Goal: Information Seeking & Learning: Learn about a topic

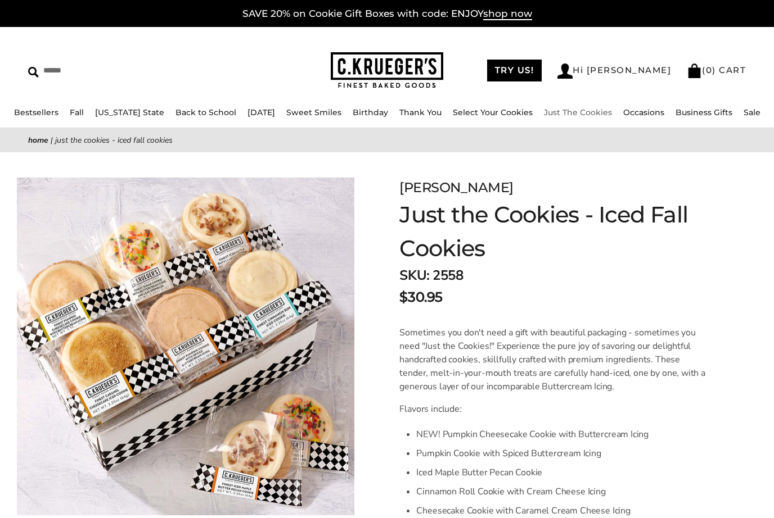
click at [569, 111] on link "Just The Cookies" at bounding box center [578, 112] width 68 height 10
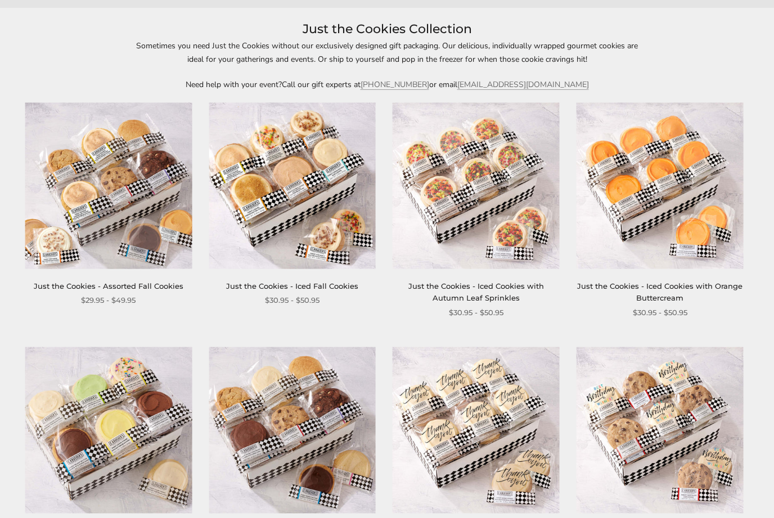
scroll to position [145, 0]
click at [303, 285] on link "Just the Cookies - Iced Fall Cookies" at bounding box center [292, 285] width 132 height 9
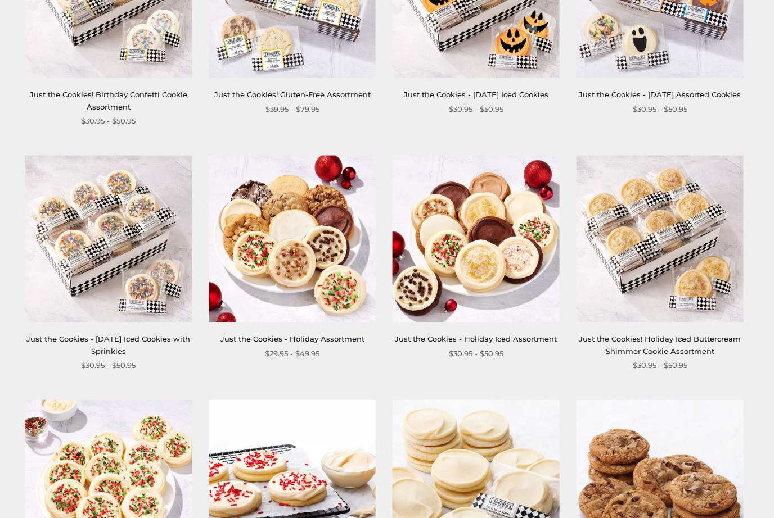
scroll to position [827, 0]
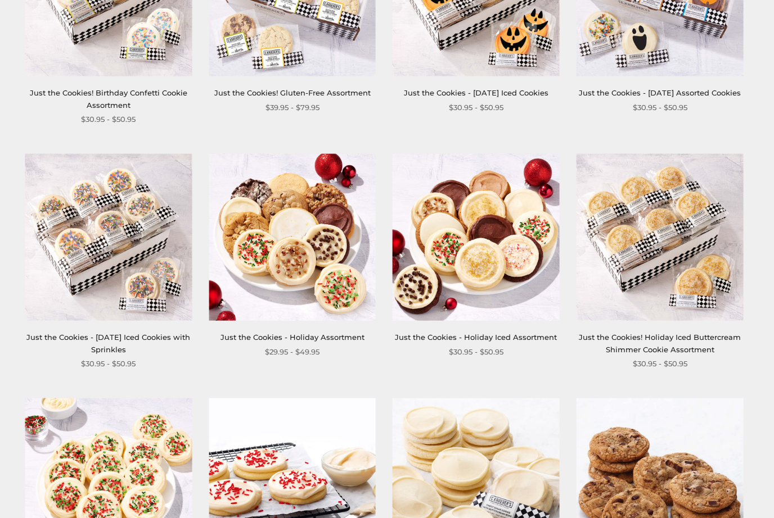
click at [288, 339] on link "Just the Cookies - Holiday Assortment" at bounding box center [292, 337] width 144 height 9
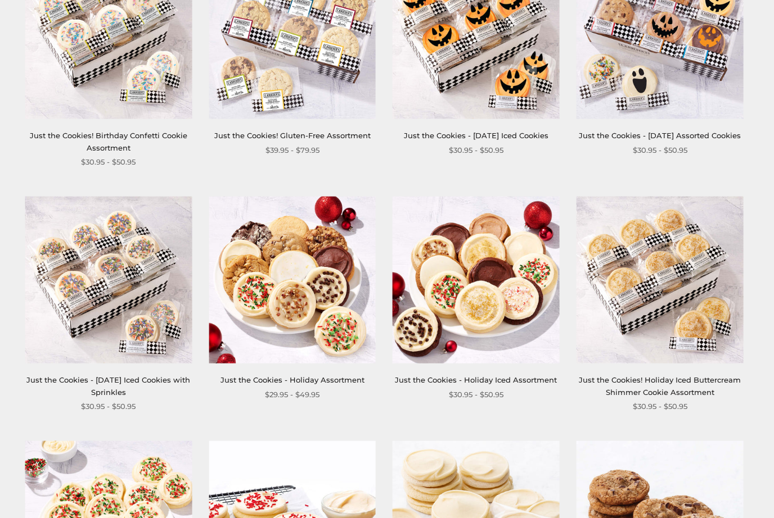
scroll to position [784, 0]
click at [116, 394] on link "Just the Cookies - Halloween Iced Cookies with Sprinkles" at bounding box center [108, 386] width 164 height 21
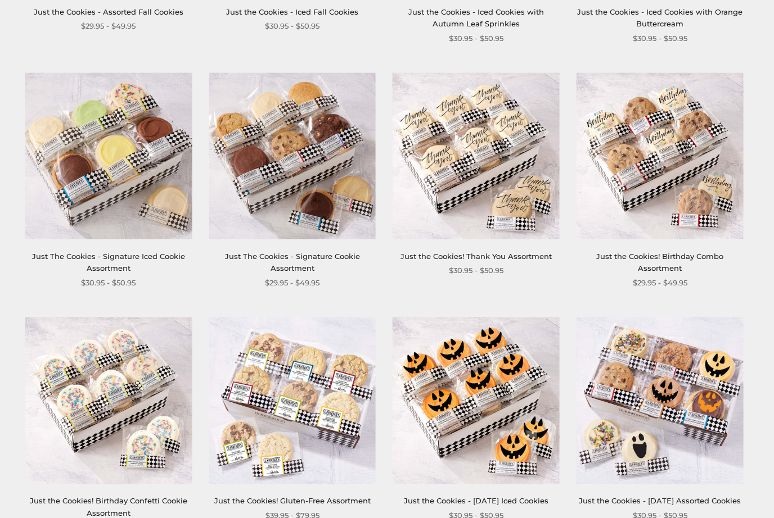
scroll to position [418, 0]
click at [111, 263] on link "Just The Cookies - Signature Iced Cookie Assortment" at bounding box center [108, 262] width 153 height 21
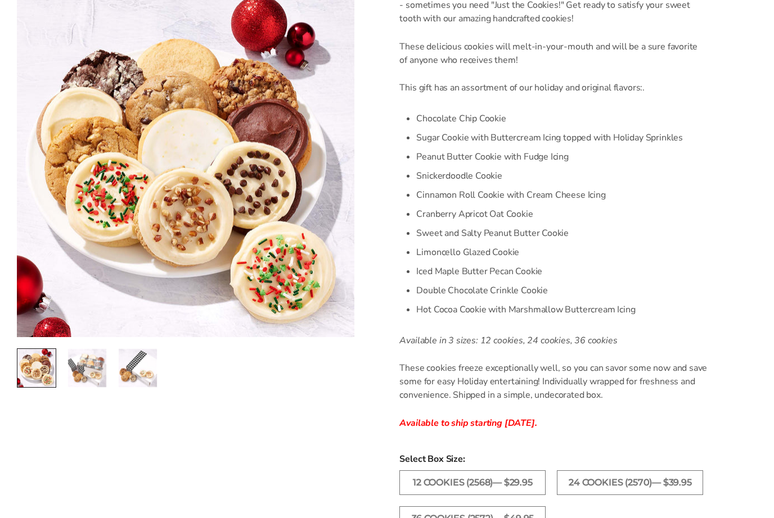
scroll to position [341, 0]
click at [93, 376] on img "2 / 3" at bounding box center [87, 368] width 38 height 38
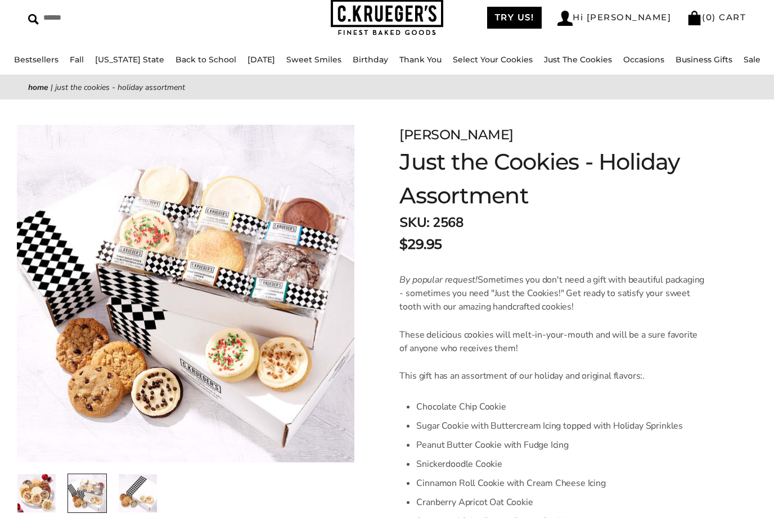
scroll to position [0, 0]
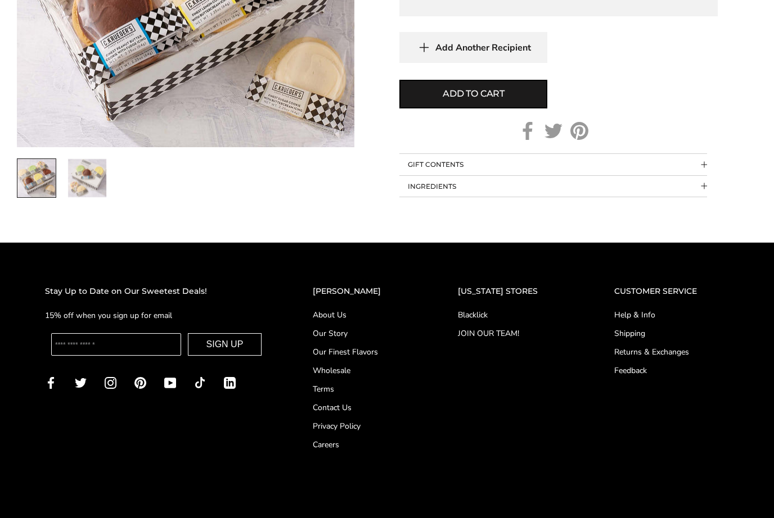
scroll to position [923, 0]
click at [627, 336] on link "Shipping" at bounding box center [671, 334] width 115 height 12
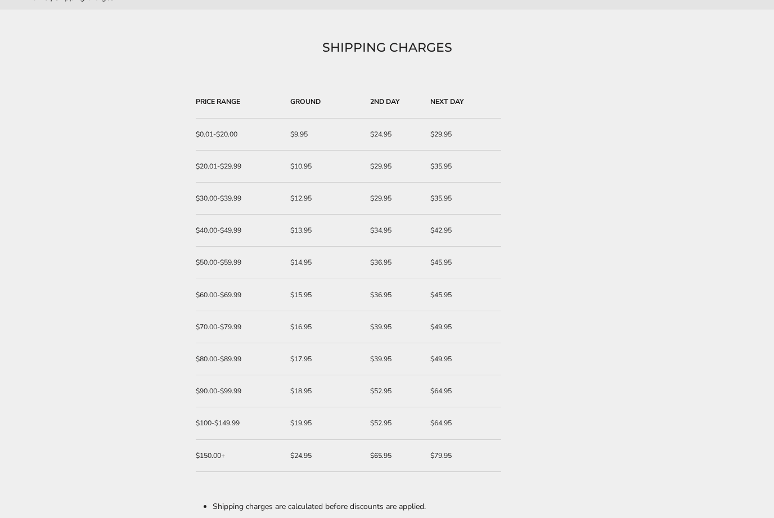
scroll to position [143, 0]
